Goal: Find specific page/section: Find specific page/section

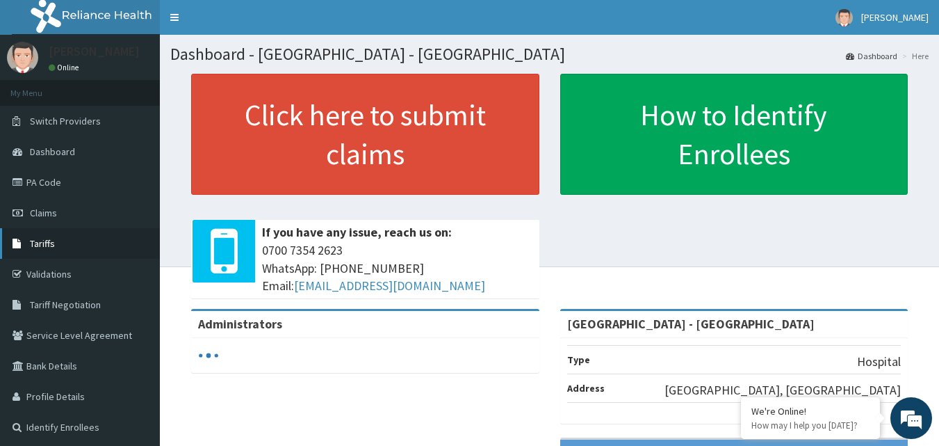
click at [71, 243] on link "Tariffs" at bounding box center [80, 243] width 160 height 31
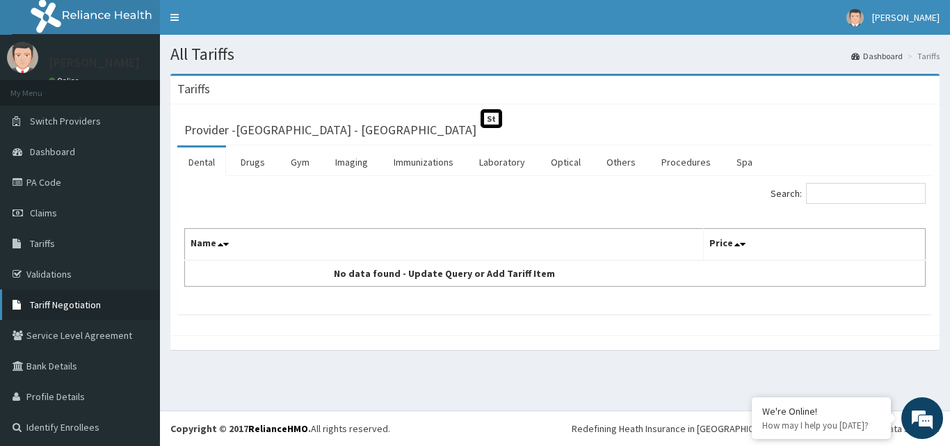
click at [87, 304] on span "Tariff Negotiation" at bounding box center [65, 304] width 71 height 13
